Goal: Entertainment & Leisure: Consume media (video, audio)

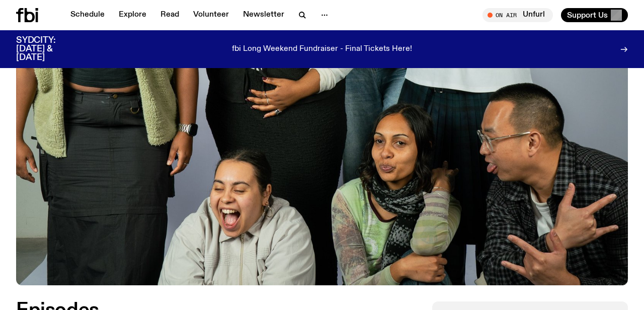
scroll to position [462, 0]
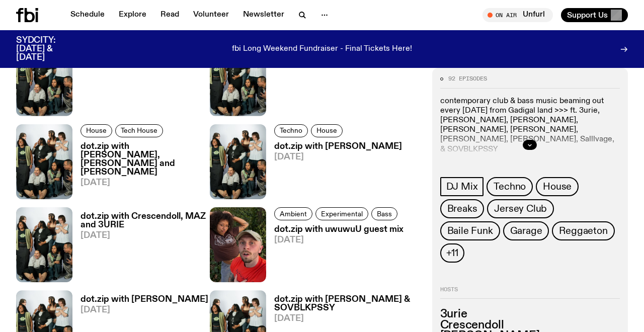
scroll to position [383, 0]
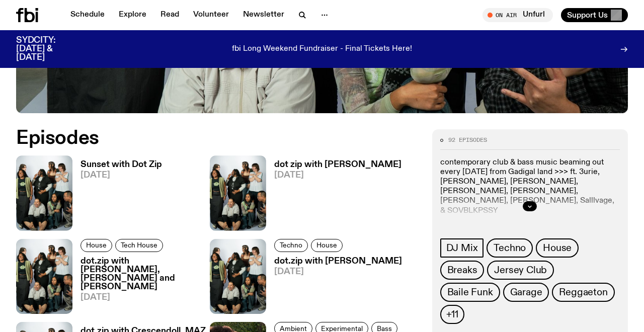
click at [123, 162] on h3 "Sunset with Dot Zip" at bounding box center [122, 165] width 82 height 9
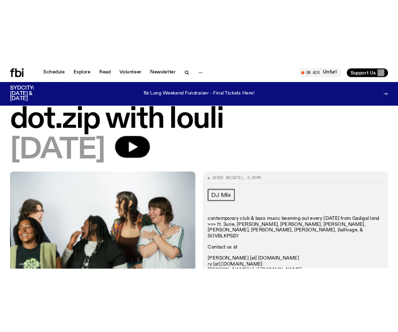
scroll to position [21, 0]
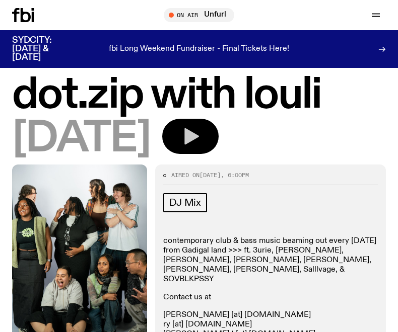
click at [200, 128] on icon "button" at bounding box center [190, 136] width 20 height 20
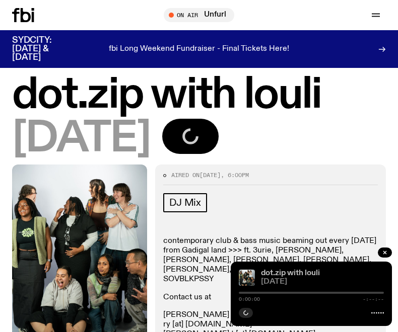
scroll to position [61, 0]
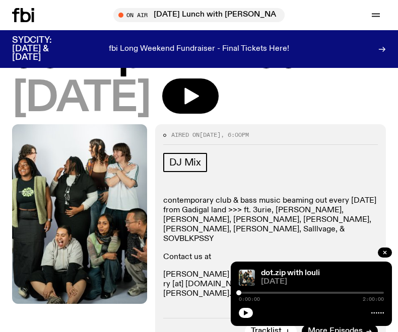
scroll to position [61, 0]
click at [333, 293] on div at bounding box center [311, 293] width 145 height 2
click at [246, 310] on icon "button" at bounding box center [246, 313] width 6 height 6
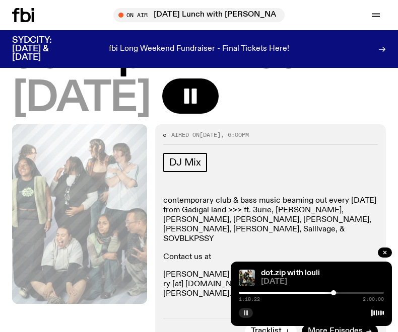
click at [339, 293] on div at bounding box center [311, 293] width 145 height 2
click at [342, 292] on div at bounding box center [311, 293] width 145 height 2
click at [346, 292] on div at bounding box center [311, 293] width 145 height 2
click at [247, 312] on rect "button" at bounding box center [247, 313] width 2 height 5
